Goal: Task Accomplishment & Management: Manage account settings

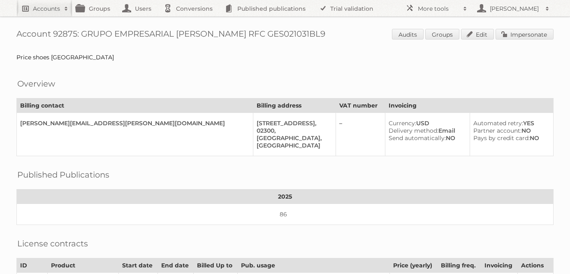
click at [48, 7] on h2 "Accounts" at bounding box center [46, 9] width 27 height 8
type input"] "cencosud argentina"
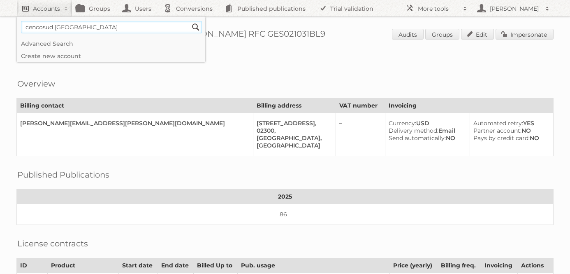
click at [190, 21] on input "Search" at bounding box center [196, 27] width 12 height 12
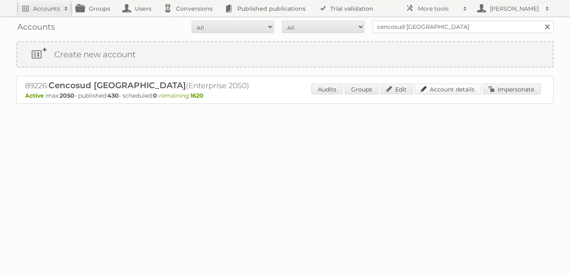
click at [429, 88] on link "Account details" at bounding box center [448, 89] width 66 height 11
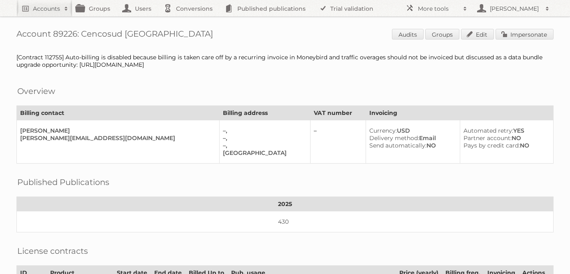
scroll to position [272, 0]
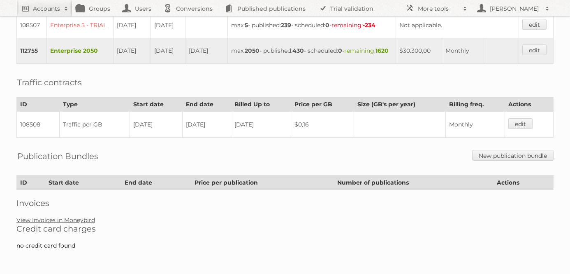
click at [69, 219] on link "View Invoices in Moneybird" at bounding box center [55, 219] width 79 height 7
